Goal: Information Seeking & Learning: Learn about a topic

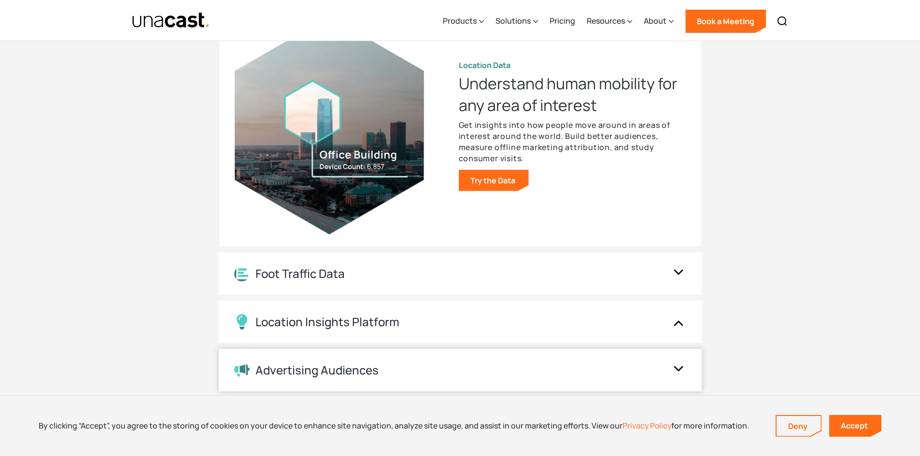
scroll to position [1111, 0]
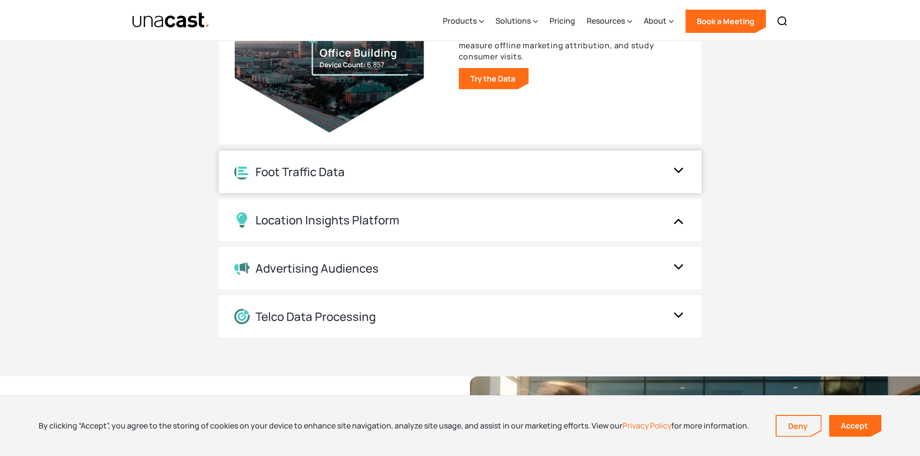
drag, startPoint x: 322, startPoint y: 187, endPoint x: 324, endPoint y: 178, distance: 9.3
click at [323, 183] on div "Foot Traffic Data" at bounding box center [460, 172] width 483 height 42
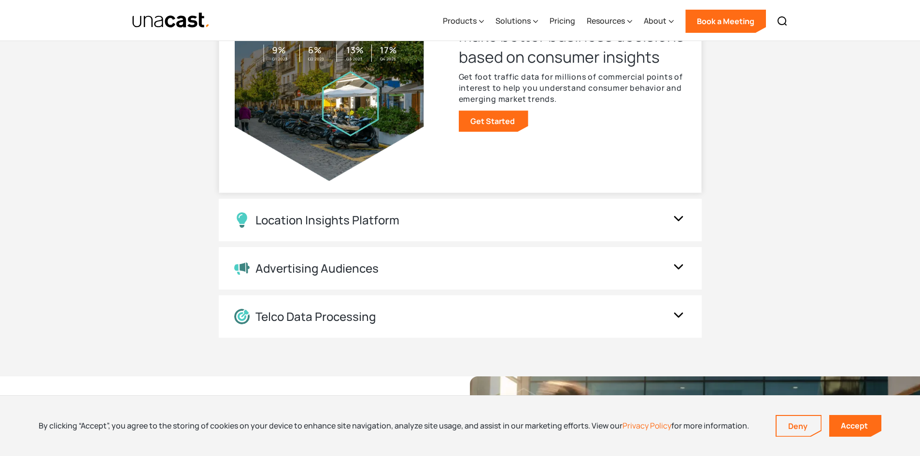
click at [324, 178] on img at bounding box center [329, 72] width 189 height 219
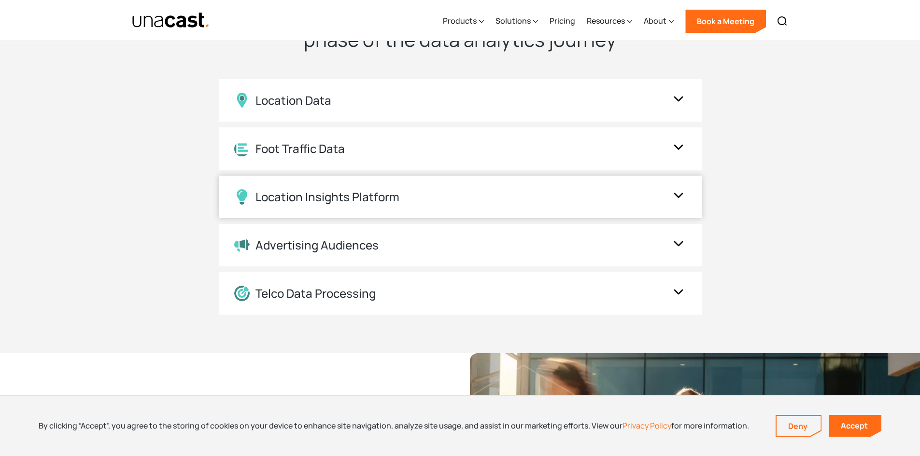
scroll to position [821, 0]
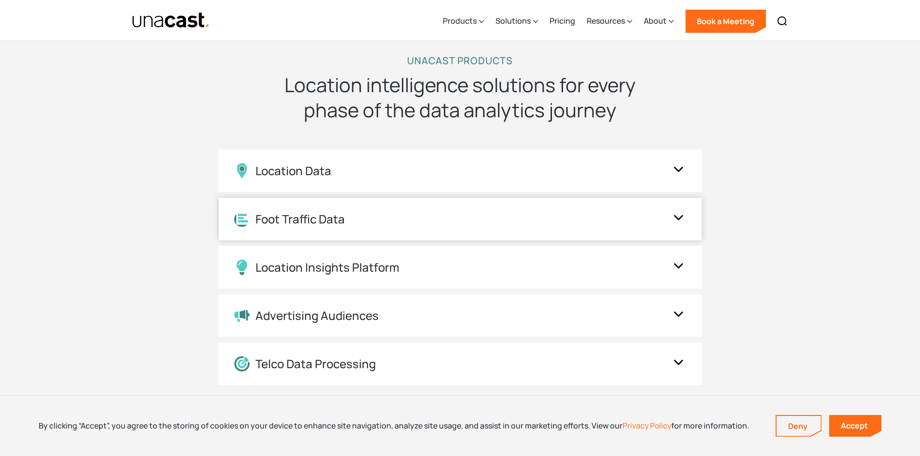
click at [295, 216] on div "Foot Traffic Data" at bounding box center [299, 219] width 89 height 14
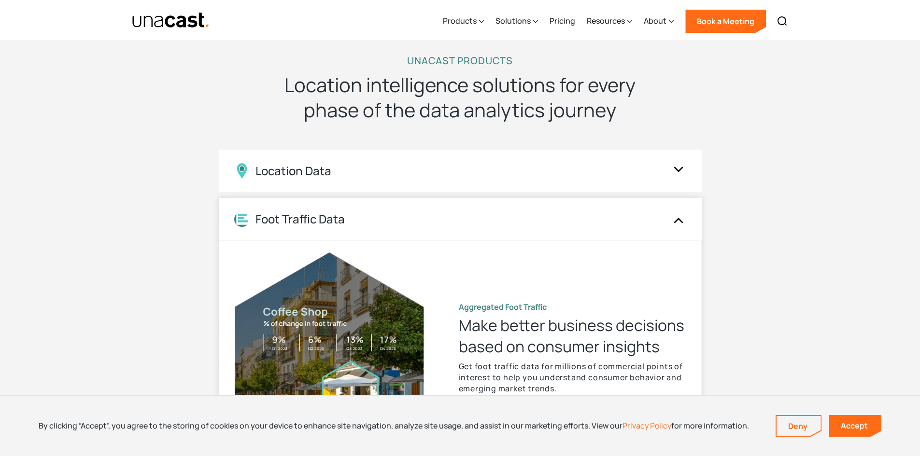
scroll to position [966, 0]
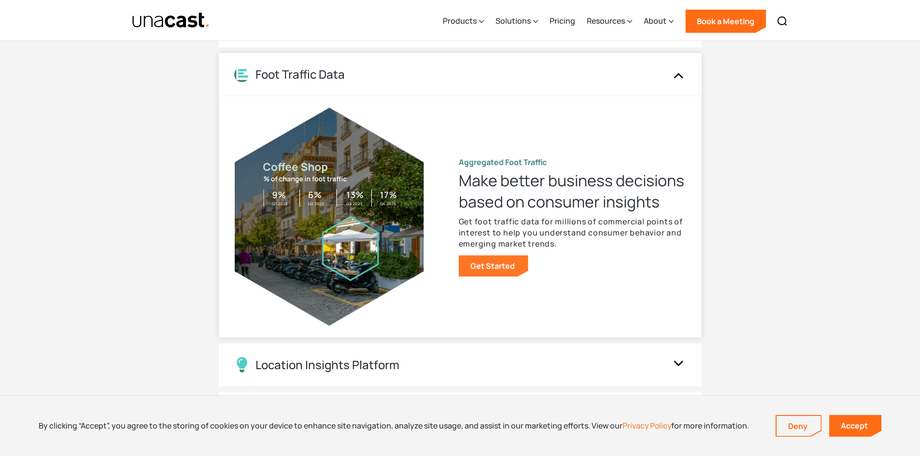
click at [492, 264] on link "Get Started" at bounding box center [494, 265] width 70 height 21
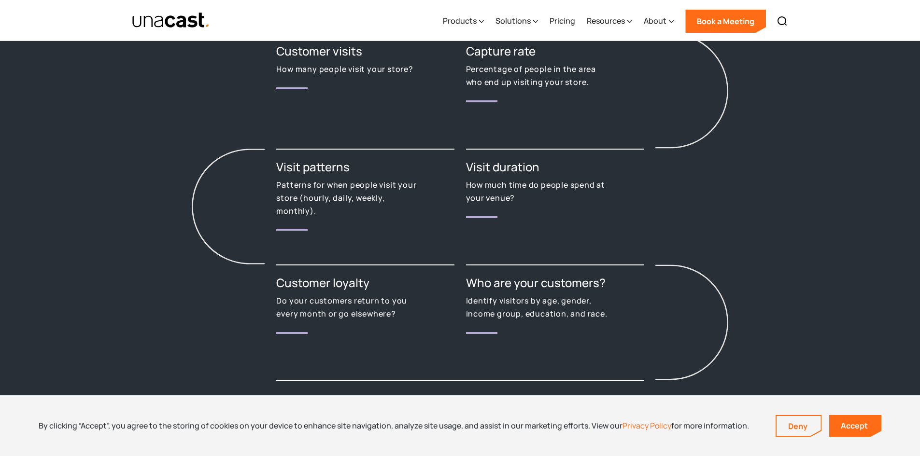
scroll to position [1111, 0]
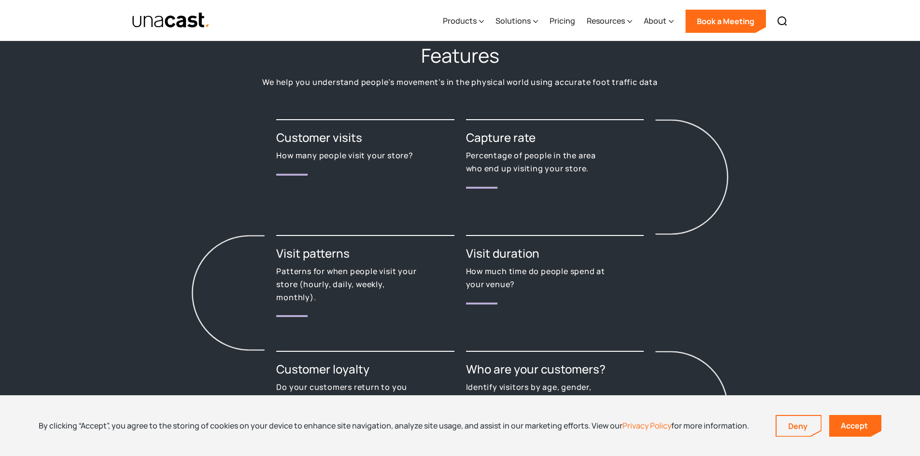
click at [293, 259] on h3 "Visit patterns" at bounding box center [365, 253] width 178 height 15
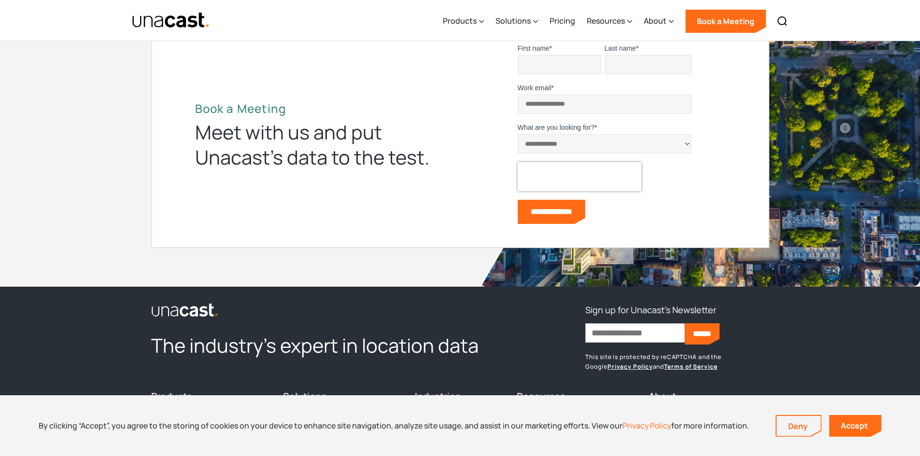
scroll to position [2414, 0]
